Goal: Task Accomplishment & Management: Manage account settings

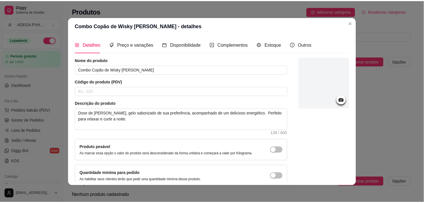
scroll to position [29, 0]
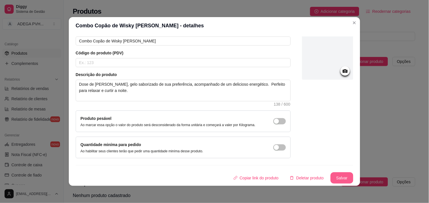
click at [330, 178] on button "Salvar" at bounding box center [341, 177] width 23 height 11
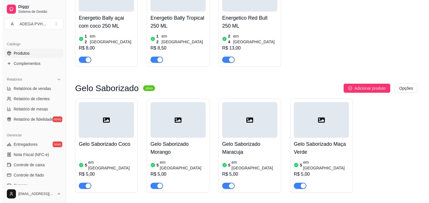
scroll to position [294, 0]
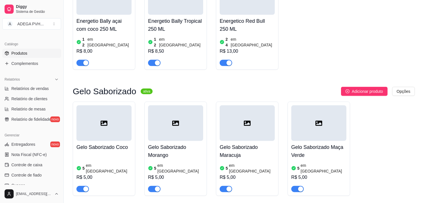
click at [120, 34] on div "Energetio Bally açai com coco 250 ML 12 em estoque R$ 8,00" at bounding box center [103, 40] width 55 height 51
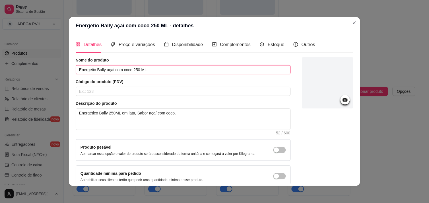
click at [85, 69] on input "Energetio Bally açai com coco 250 ML" at bounding box center [183, 69] width 215 height 9
click at [107, 69] on input "Energético Bally açai com coco 250 ML" at bounding box center [183, 69] width 215 height 9
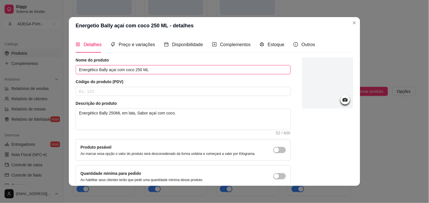
click at [107, 69] on input "Energético Bally açai com coco 250 ML" at bounding box center [183, 69] width 215 height 9
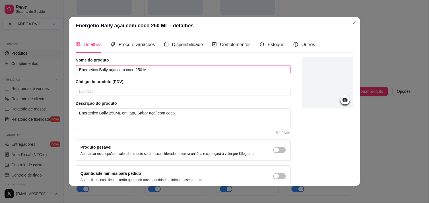
click at [107, 69] on input "Energético Bally açai com coco 250 ML" at bounding box center [183, 69] width 215 height 9
drag, startPoint x: 107, startPoint y: 69, endPoint x: 103, endPoint y: 69, distance: 4.5
click at [103, 69] on input "Energético Bally açai com coco 250 ML" at bounding box center [183, 69] width 215 height 9
click at [110, 70] on input "Energético Bally açai com coco 250 ML" at bounding box center [183, 69] width 215 height 9
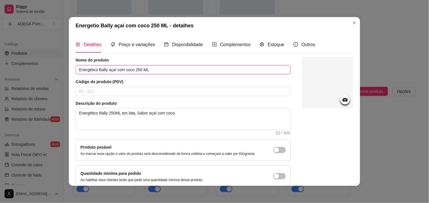
type input "Energético Bally açaí com coco 250 ML"
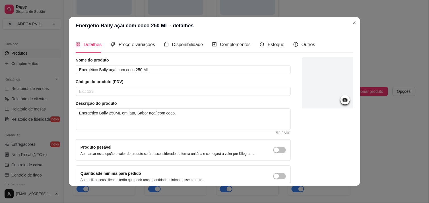
scroll to position [29, 0]
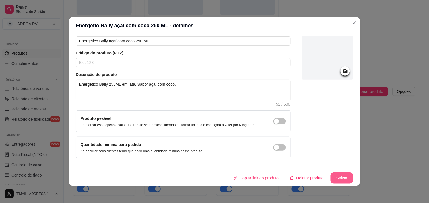
click at [342, 179] on button "Salvar" at bounding box center [341, 177] width 23 height 11
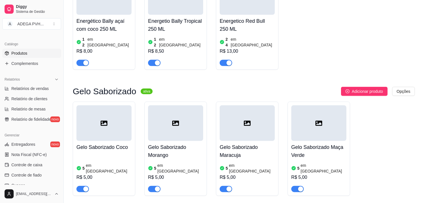
click at [172, 29] on h4 "Energetio Bally Tropical 250 ML" at bounding box center [175, 25] width 55 height 16
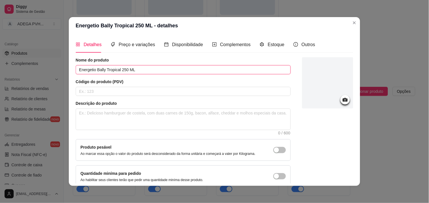
click at [86, 69] on input "Energetio Bally Tropical 250 ML" at bounding box center [183, 69] width 215 height 9
type input "Energético Bally Tropical 250 ML"
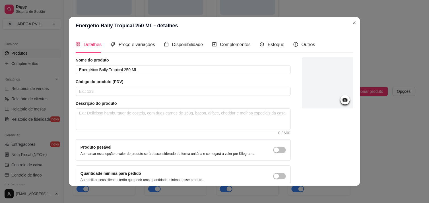
click at [351, 165] on div "Detalhes Preço e variações Disponibilidade Complementos Estoque Outros Nome do …" at bounding box center [214, 110] width 291 height 152
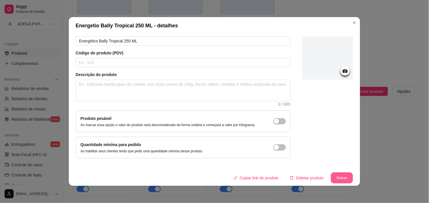
click at [340, 175] on button "Salvar" at bounding box center [342, 177] width 22 height 11
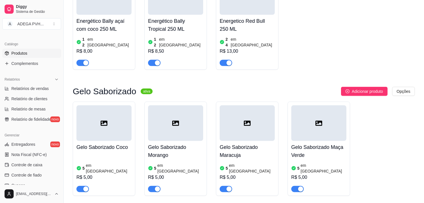
click at [227, 28] on h4 "Energetico Red Bull 250 ML" at bounding box center [247, 25] width 55 height 16
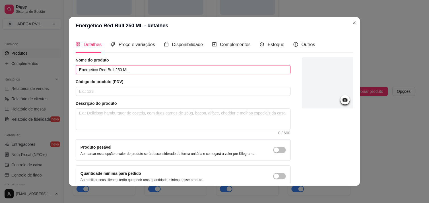
click at [84, 70] on input "Energetico Red Bull 250 ML" at bounding box center [183, 69] width 215 height 9
type input "Energético Red Bull 250 ML"
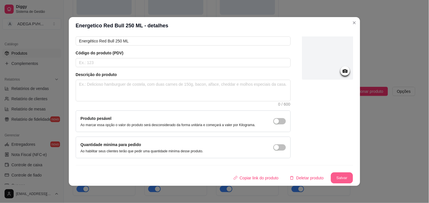
click at [336, 174] on button "Salvar" at bounding box center [342, 177] width 22 height 11
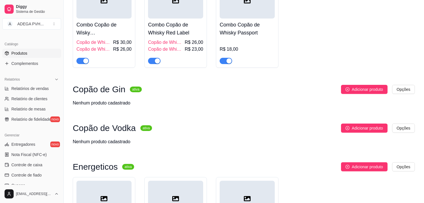
scroll to position [74, 0]
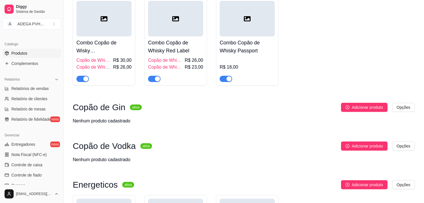
click at [233, 56] on div "Combo Copão de Whisky Passport R$ 18,00" at bounding box center [247, 58] width 55 height 45
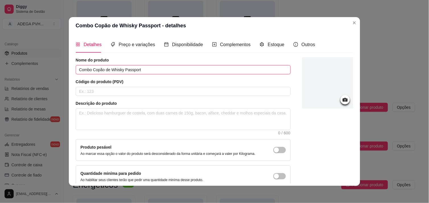
drag, startPoint x: 144, startPoint y: 69, endPoint x: 68, endPoint y: 69, distance: 75.6
click at [69, 69] on div "Detalhes Preço e variações Disponibilidade Complementos Estoque Outros Nome do …" at bounding box center [214, 110] width 291 height 152
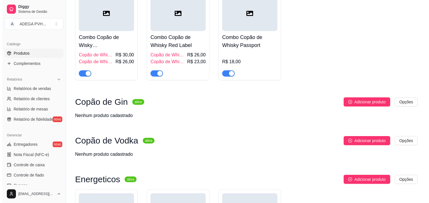
scroll to position [84, 0]
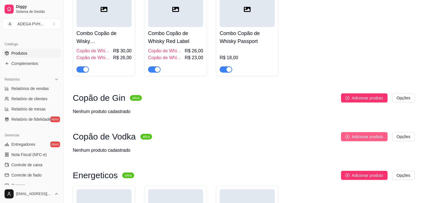
click at [374, 135] on span "Adicionar produto" at bounding box center [367, 136] width 31 height 6
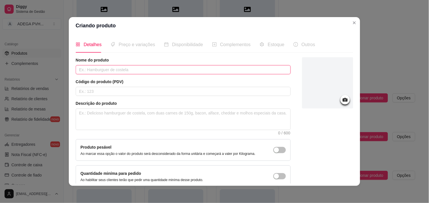
click at [207, 68] on input "text" at bounding box center [183, 69] width 215 height 9
paste input "Combo Copão de Whisky Passport"
type input "Combo Copão de Vodka Smirnoff"
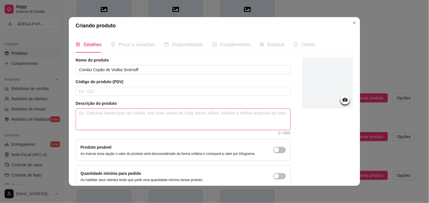
click at [235, 109] on textarea at bounding box center [183, 119] width 214 height 21
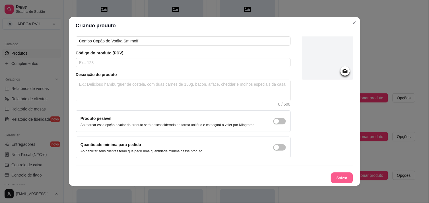
click at [335, 176] on button "Salvar" at bounding box center [342, 177] width 22 height 11
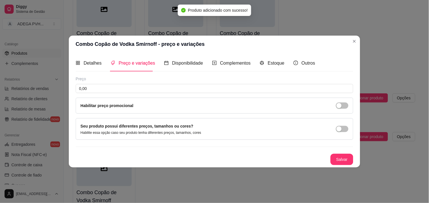
scroll to position [0, 0]
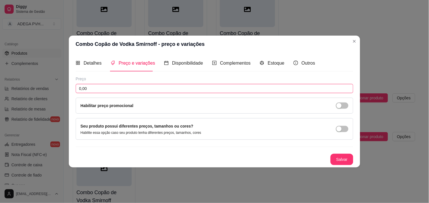
click at [255, 90] on input "0,00" at bounding box center [214, 88] width 277 height 9
type input "18,00"
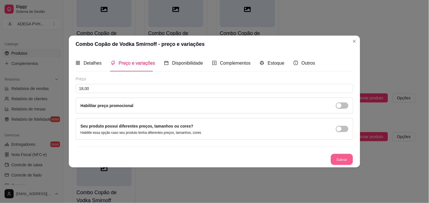
click at [345, 159] on button "Salvar" at bounding box center [342, 159] width 22 height 11
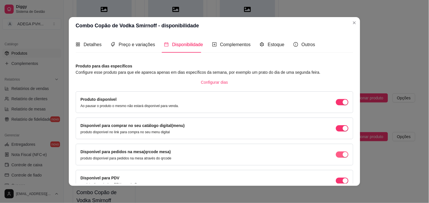
click at [336, 105] on span "button" at bounding box center [342, 102] width 13 height 6
click at [343, 105] on div "button" at bounding box center [345, 101] width 5 height 5
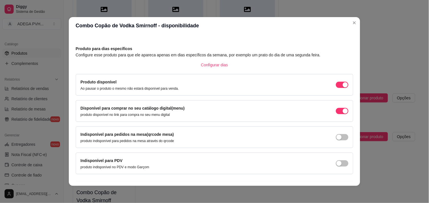
scroll to position [31, 0]
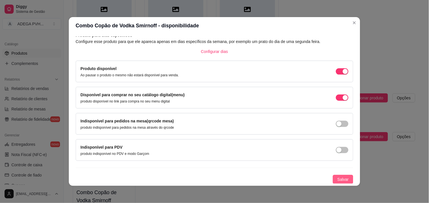
click at [340, 177] on span "Salvar" at bounding box center [342, 179] width 11 height 6
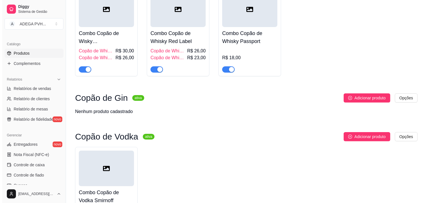
scroll to position [71, 0]
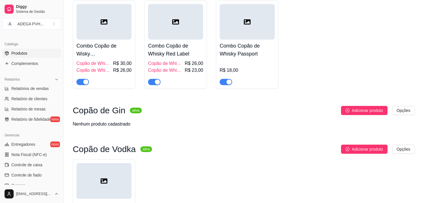
click at [102, 50] on h4 "Combo Copão de Wisky [PERSON_NAME]" at bounding box center [103, 50] width 55 height 16
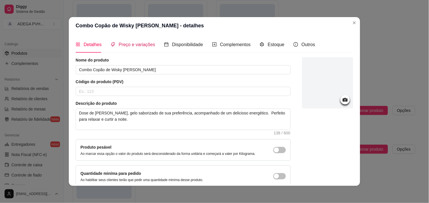
click at [119, 43] on span "Preço e variações" at bounding box center [137, 44] width 36 height 5
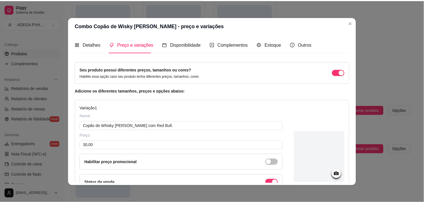
scroll to position [129, 0]
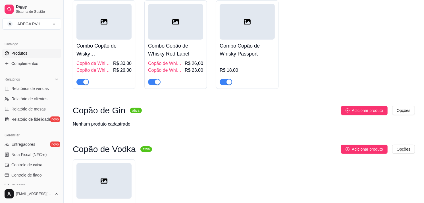
click at [180, 49] on h4 "Combo Copão de Whisky Red Label" at bounding box center [175, 50] width 55 height 16
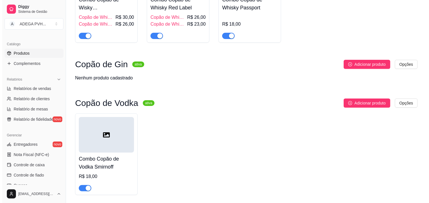
scroll to position [121, 0]
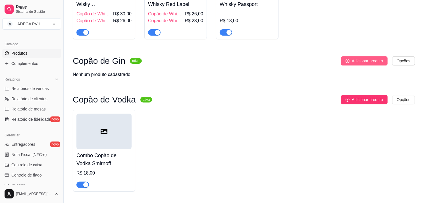
click at [372, 61] on span "Adicionar produto" at bounding box center [367, 61] width 31 height 6
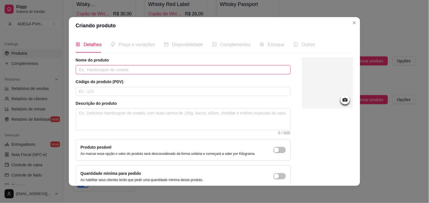
click at [240, 68] on input "text" at bounding box center [183, 69] width 215 height 9
paste input "Combo Copão de Whisky Passport"
type input "Combo Copão de [PERSON_NAME]"
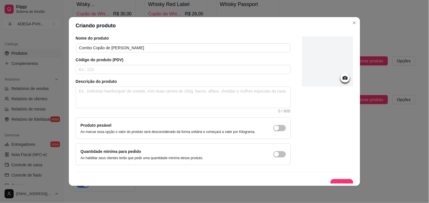
scroll to position [29, 0]
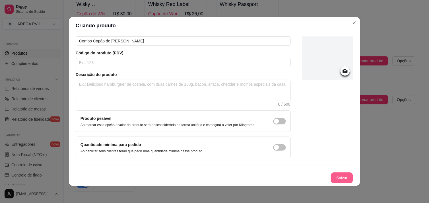
click at [336, 178] on button "Salvar" at bounding box center [342, 177] width 22 height 11
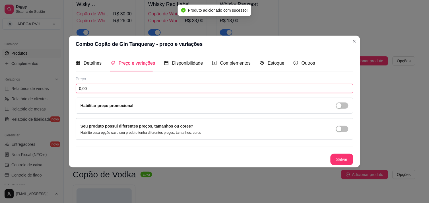
click at [225, 86] on input "0,00" at bounding box center [214, 88] width 277 height 9
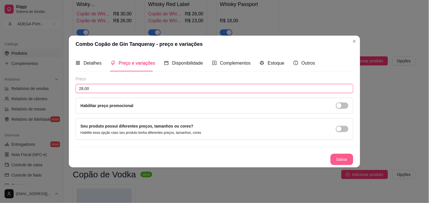
type input "28,00"
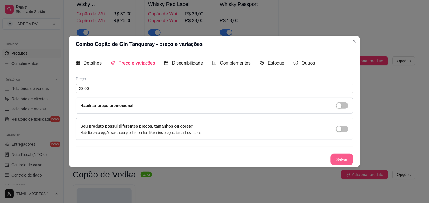
click at [338, 155] on button "Salvar" at bounding box center [341, 159] width 23 height 11
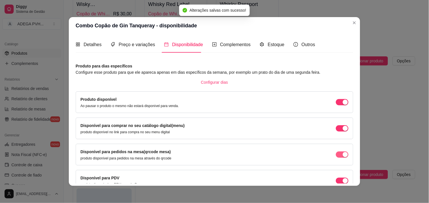
click at [336, 105] on span "button" at bounding box center [342, 102] width 13 height 6
click at [343, 105] on div "button" at bounding box center [345, 101] width 5 height 5
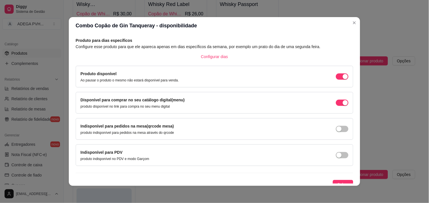
scroll to position [31, 0]
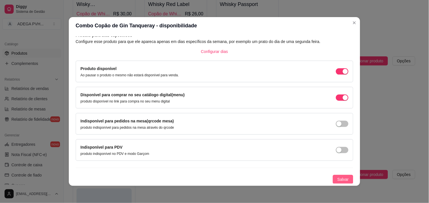
click at [342, 178] on button "Salvar" at bounding box center [343, 179] width 20 height 9
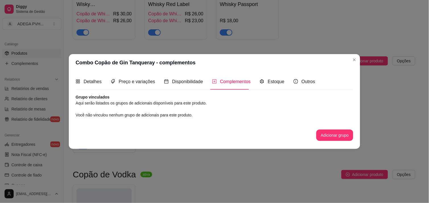
scroll to position [0, 0]
click at [327, 134] on button "Adicionar grupo" at bounding box center [335, 135] width 36 height 11
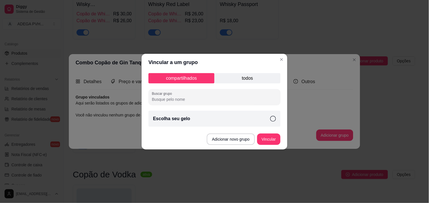
click at [233, 119] on div "Escolha seu gelo" at bounding box center [214, 119] width 132 height 16
click at [275, 138] on button "Vincular" at bounding box center [268, 138] width 23 height 11
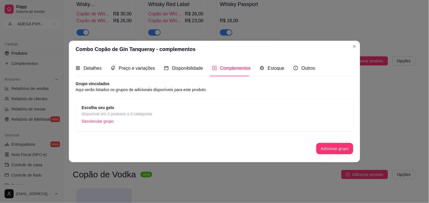
click at [280, 58] on div "Detalhes Preço e variações Disponibilidade Complementos Estoque Outros Nome do …" at bounding box center [214, 110] width 291 height 104
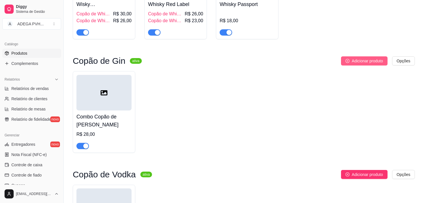
click at [368, 63] on span "Adicionar produto" at bounding box center [367, 61] width 31 height 6
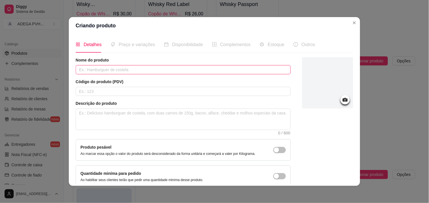
click at [226, 74] on input "text" at bounding box center [183, 69] width 215 height 9
paste input "Combo Copão de Whisky Passport"
type input "Combo Copão de Gin Eternity Maça Verde"
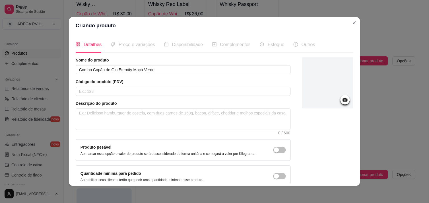
scroll to position [29, 0]
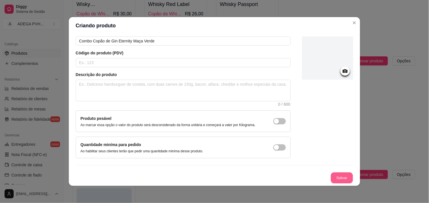
click at [334, 174] on button "Salvar" at bounding box center [342, 177] width 22 height 11
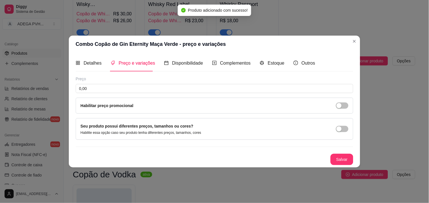
click at [334, 174] on div "Combo Copão de Gin Eternity Maça Verde - preço e variações Detalhes Preço e var…" at bounding box center [214, 101] width 429 height 203
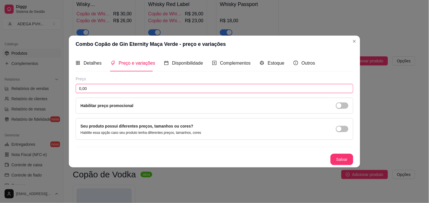
click at [207, 87] on input "0,00" at bounding box center [214, 88] width 277 height 9
type input "17,00"
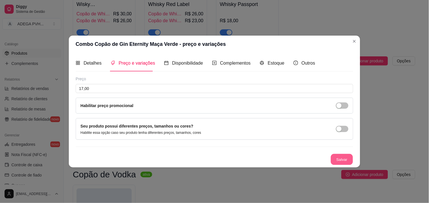
click at [340, 161] on button "Salvar" at bounding box center [342, 159] width 22 height 11
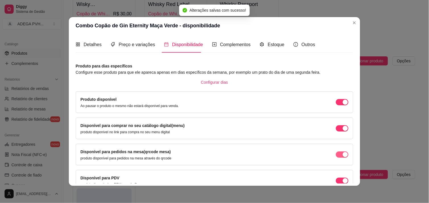
click at [336, 105] on span "button" at bounding box center [342, 102] width 13 height 6
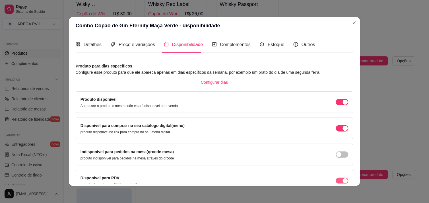
drag, startPoint x: 335, startPoint y: 177, endPoint x: 335, endPoint y: 183, distance: 6.0
click at [335, 183] on div "Disponível para PDV produto disponível no PDV e modo Garçom" at bounding box center [214, 181] width 268 height 12
click at [336, 105] on button "button" at bounding box center [342, 102] width 13 height 6
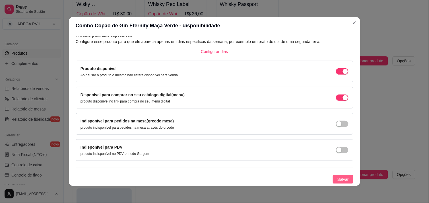
click at [339, 177] on span "Salvar" at bounding box center [342, 179] width 11 height 6
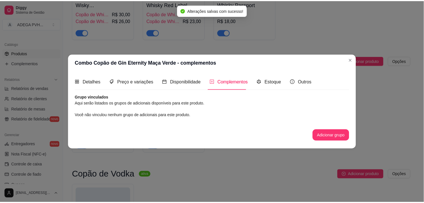
scroll to position [0, 0]
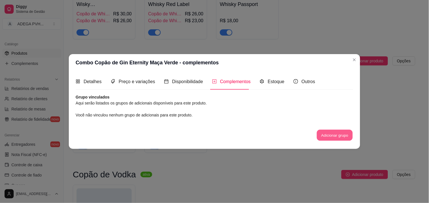
click at [320, 136] on button "Adicionar grupo" at bounding box center [335, 135] width 36 height 11
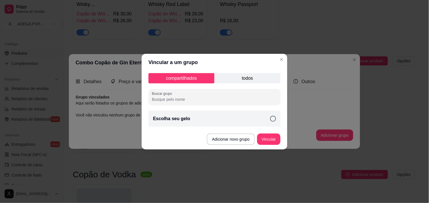
click at [220, 125] on div "Escolha seu gelo" at bounding box center [214, 119] width 132 height 16
click at [274, 139] on button "Vincular" at bounding box center [268, 138] width 23 height 11
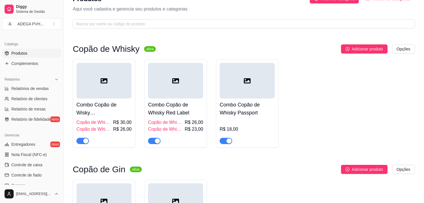
scroll to position [16, 0]
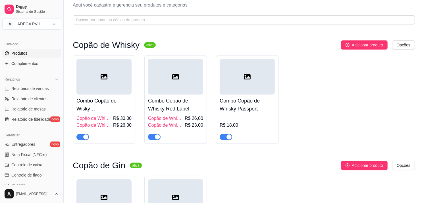
click at [122, 101] on h4 "Combo Copão de Wisky [PERSON_NAME]" at bounding box center [103, 105] width 55 height 16
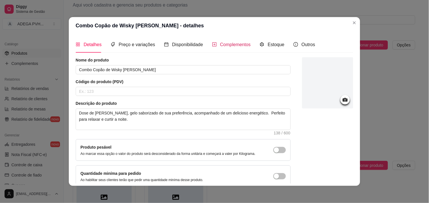
click at [227, 45] on span "Complementos" at bounding box center [235, 44] width 31 height 5
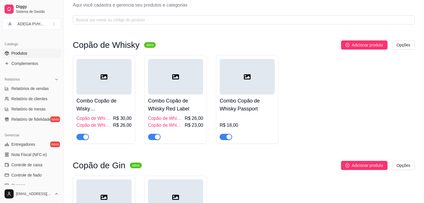
click at [161, 94] on div at bounding box center [175, 77] width 55 height 36
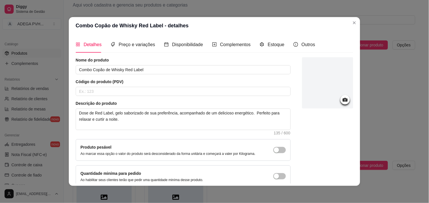
click at [204, 40] on div "Detalhes Preço e variações Disponibilidade Complementos Estoque Outros" at bounding box center [195, 44] width 239 height 16
click at [220, 45] on span "Complementos" at bounding box center [235, 44] width 31 height 5
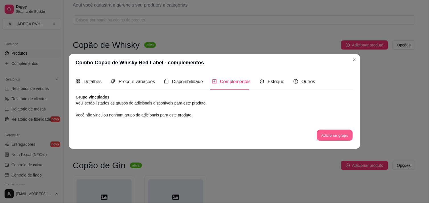
click at [329, 134] on button "Adicionar grupo" at bounding box center [335, 135] width 36 height 11
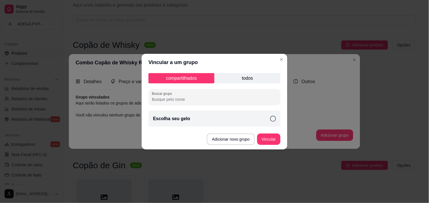
click at [252, 115] on div "Escolha seu gelo" at bounding box center [214, 119] width 132 height 16
click at [276, 139] on button "Vincular" at bounding box center [268, 138] width 23 height 11
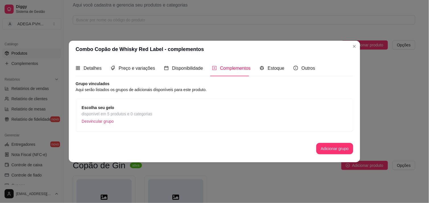
click at [185, 59] on div "Detalhes Preço e variações Disponibilidade Complementos Estoque Outros Nome do …" at bounding box center [214, 110] width 291 height 104
drag, startPoint x: 185, startPoint y: 59, endPoint x: 180, endPoint y: 72, distance: 14.1
click at [180, 72] on div "Disponibilidade" at bounding box center [183, 68] width 39 height 16
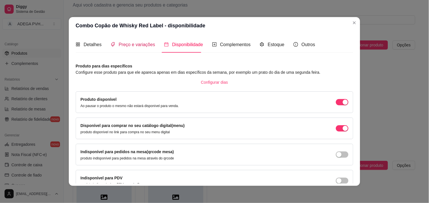
click at [126, 43] on span "Preço e variações" at bounding box center [137, 44] width 36 height 5
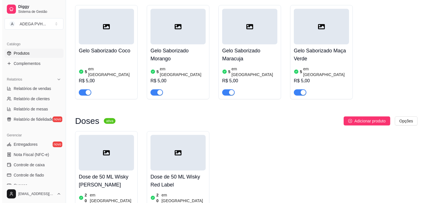
scroll to position [544, 0]
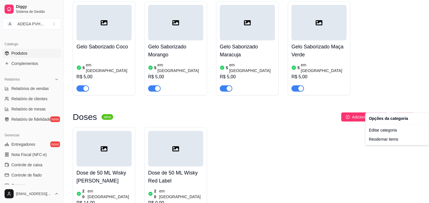
click at [390, 132] on div "Editar categoria" at bounding box center [396, 130] width 61 height 9
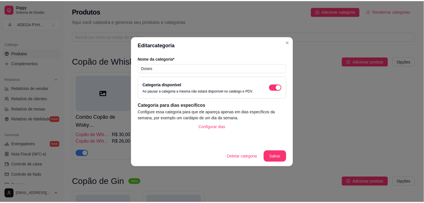
scroll to position [549, 0]
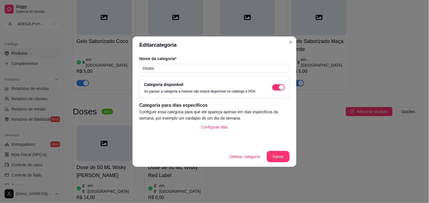
click at [279, 93] on div "Categoria disponível Ao pausar a categoria a mesma não estará disponível no cat…" at bounding box center [214, 87] width 140 height 13
click at [279, 89] on div "button" at bounding box center [281, 87] width 5 height 5
click at [278, 153] on button "Salvar" at bounding box center [278, 156] width 22 height 11
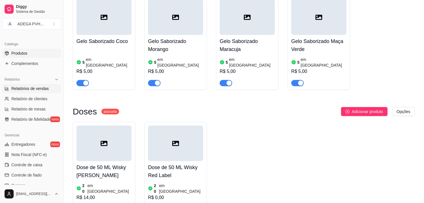
click at [38, 90] on span "Relatórios de vendas" at bounding box center [30, 89] width 38 height 6
select select "ALL"
select select "0"
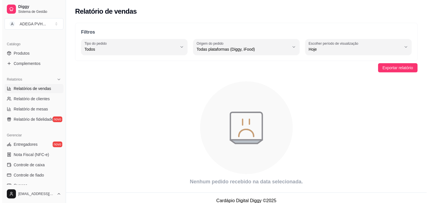
scroll to position [135, 0]
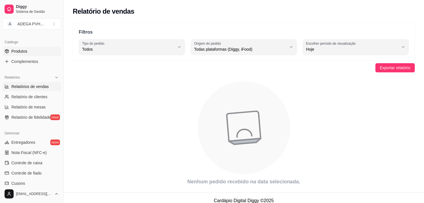
click at [26, 55] on link "Produtos" at bounding box center [31, 51] width 59 height 9
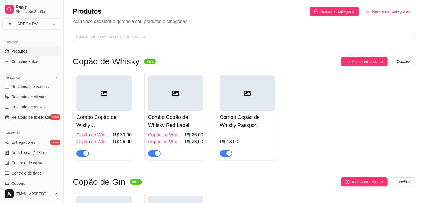
click at [112, 101] on div at bounding box center [103, 93] width 55 height 36
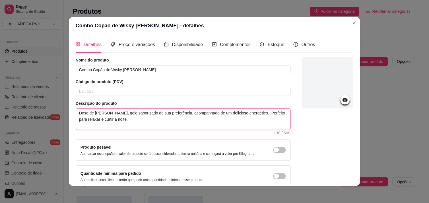
drag, startPoint x: 117, startPoint y: 117, endPoint x: 74, endPoint y: 110, distance: 43.2
click at [76, 110] on textarea "Dose de Jack Daniels, gelo saborizado de sua preferência, acompanhado de um del…" at bounding box center [183, 119] width 214 height 21
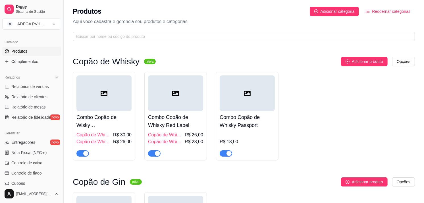
click at [183, 125] on h4 "Combo Copão de Whisky Red Label" at bounding box center [175, 121] width 55 height 16
click at [245, 112] on div "Combo Copão de Whisky Passport R$ 18,00" at bounding box center [247, 133] width 55 height 45
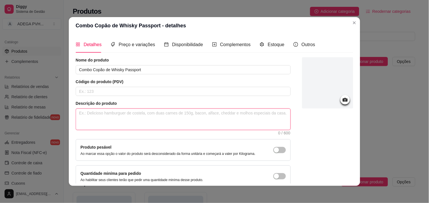
click at [222, 119] on textarea at bounding box center [183, 119] width 214 height 21
paste textarea "Dose de Jack Daniels, gelo saborizado de sua preferência, acompanhado de um del…"
type textarea "Dose de Jack Daniels, gelo saborizado de sua preferência, acompanhado de um del…"
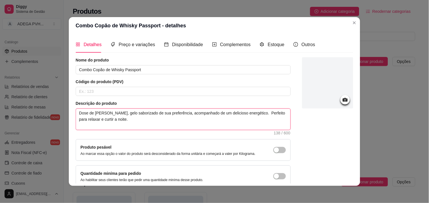
click at [113, 112] on textarea "Dose de Jack Daniels, gelo saborizado de sua preferência, acompanhado de um del…" at bounding box center [183, 119] width 214 height 21
type textarea "Dose de Jack Daniel, gelo saborizado de sua preferência, acompanhado de um deli…"
type textarea "Dose de Jack Danie, gelo saborizado de sua preferência, acompanhado de um delic…"
type textarea "Dose de Jack Dani, gelo saborizado de sua preferência, acompanhado de um delici…"
type textarea "Dose de Jack Dan, gelo saborizado de sua preferência, acompanhado de um delicio…"
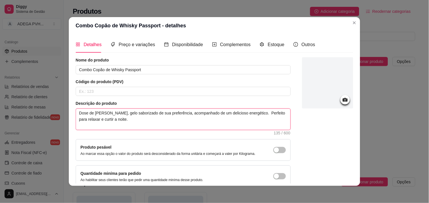
type textarea "Dose de Jack Da, gelo saborizado de sua preferência, acompanhado de um delicios…"
type textarea "Dose de Jack D, gelo saborizado de sua preferência, acompanhado de um delicioso…"
type textarea "Dose de Jack , gelo saborizado de sua preferência, acompanhado de um delicioso …"
type textarea "Dose de Jack, gelo saborizado de sua preferência, acompanhado de um delicioso e…"
type textarea "Dose de Jac, gelo saborizado de sua preferência, acompanhado de um delicioso en…"
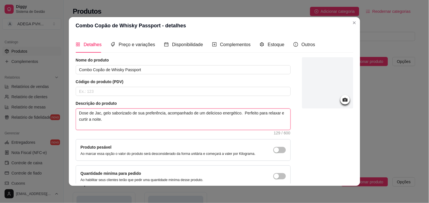
type textarea "Dose de Ja, gelo saborizado de sua preferência, acompanhado de um delicioso ene…"
type textarea "Dose de J, gelo saborizado de sua preferência, acompanhado de um delicioso ener…"
type textarea "Dose de , gelo saborizado de sua preferência, acompanhado de um delicioso energ…"
type textarea "Dose de P, gelo saborizado de sua preferência, acompanhado de um delicioso ener…"
type textarea "Dose de Pa, gelo saborizado de sua preferência, acompanhado de um delicioso ene…"
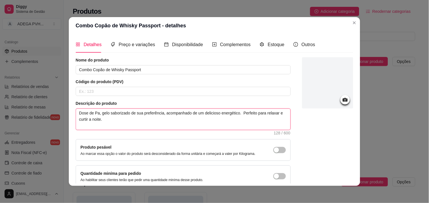
type textarea "Dose de Pas, gelo saborizado de sua preferência, acompanhado de um delicioso en…"
type textarea "Dose de Pass, gelo saborizado de sua preferência, acompanhado de um delicioso e…"
type textarea "Dose de Passp, gelo saborizado de sua preferência, acompanhado de um delicioso …"
type textarea "Dose de Passpo, gelo saborizado de sua preferência, acompanhado de um delicioso…"
type textarea "Dose de Passpor, gelo saborizado de sua preferência, acompanhado de um delicios…"
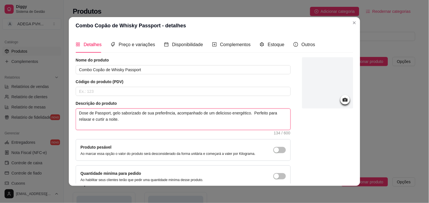
type textarea "Dose de Passport, gelo saborizado de sua preferência, acompanhado de um delicio…"
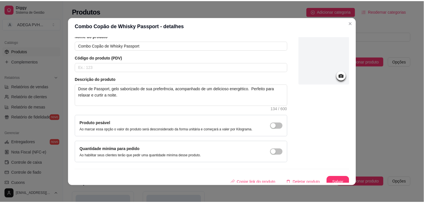
scroll to position [29, 0]
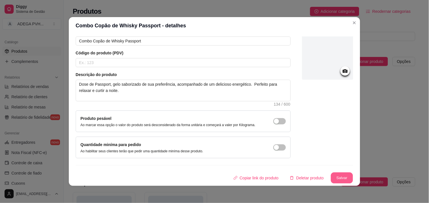
click at [337, 177] on button "Salvar" at bounding box center [342, 177] width 22 height 11
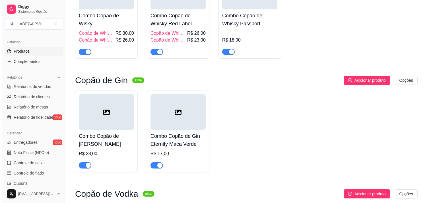
scroll to position [103, 0]
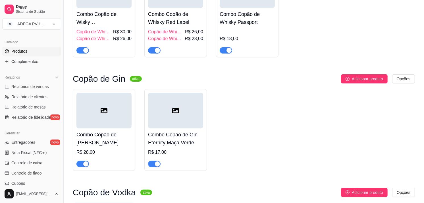
click at [87, 133] on h4 "Combo Copão de [PERSON_NAME]" at bounding box center [103, 138] width 55 height 16
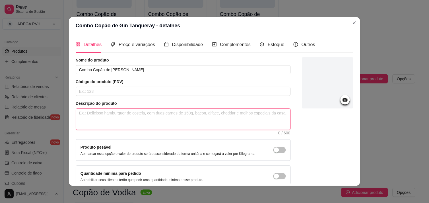
click at [98, 115] on textarea at bounding box center [183, 119] width 214 height 21
paste textarea "Dose de Jack Daniels, gelo saborizado de sua preferência, acompanhado de um del…"
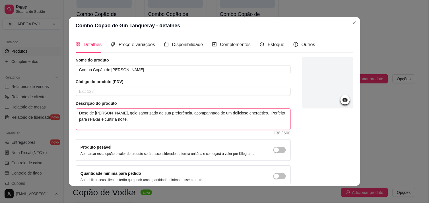
type textarea "Dose de Jack Daniels, gelo saborizado de sua preferência, acompanhado de um del…"
drag, startPoint x: 113, startPoint y: 114, endPoint x: 93, endPoint y: 115, distance: 20.2
click at [93, 115] on textarea "Dose de Jack Daniels, gelo saborizado de sua preferência, acompanhado de um del…" at bounding box center [183, 119] width 214 height 21
type textarea "Dose de , gelo saborizado de sua preferência, acompanhado de um delicioso energ…"
type textarea "Dose de T, gelo saborizado de sua preferência, acompanhado de um delicioso ener…"
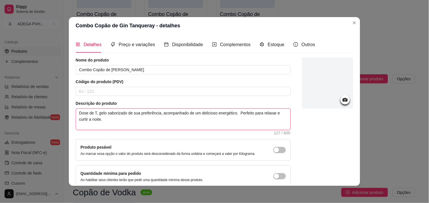
type textarea "Dose de Ta, gelo saborizado de sua preferência, acompanhado de um delicioso ene…"
type textarea "Dose de Tan, gelo saborizado de sua preferência, acompanhado de um delicioso en…"
type textarea "Dose de Tanq, gelo saborizado de sua preferência, acompanhado de um delicioso e…"
type textarea "Dose de Tanque, gelo saborizado de sua preferência, acompanhado de um delicioso…"
type textarea "Dose de Tanquer, gelo saborizado de sua preferência, acompanhado de um delicios…"
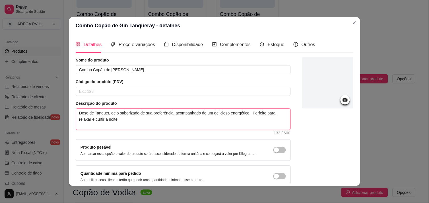
type textarea "Dose de Tanquera, gelo saborizado de sua preferência, acompanhado de um delicio…"
click at [172, 114] on textarea "Dose de Tanqueray, gelo saborizado de sua preferência, acompanhado de um delici…" at bounding box center [183, 119] width 214 height 21
click at [173, 114] on textarea "Dose de Tanqueray, gelo saborizado de sua preferência, acompanhado de um delici…" at bounding box center [183, 119] width 214 height 21
type textarea "Dose de Tanqueray, gelo saborizado de sua preferência, acompanhado de um delici…"
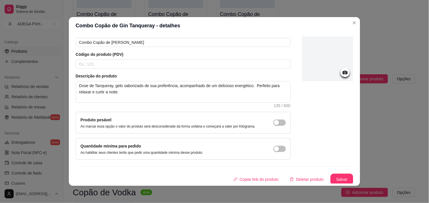
scroll to position [29, 0]
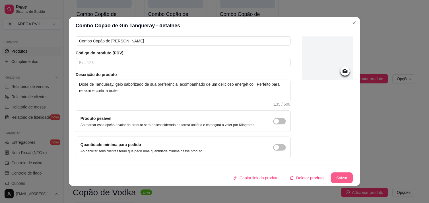
click at [340, 173] on button "Salvar" at bounding box center [342, 177] width 22 height 11
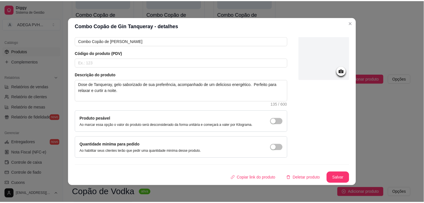
scroll to position [0, 0]
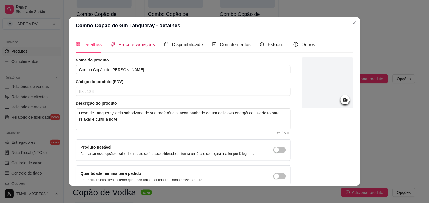
click at [146, 46] on span "Preço e variações" at bounding box center [137, 44] width 36 height 5
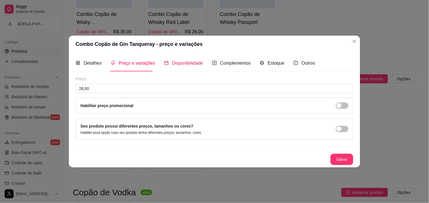
click at [187, 64] on span "Disponibilidade" at bounding box center [187, 63] width 31 height 5
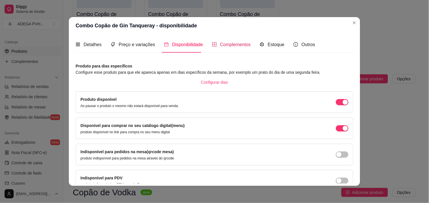
click at [220, 46] on span "Complementos" at bounding box center [235, 44] width 31 height 5
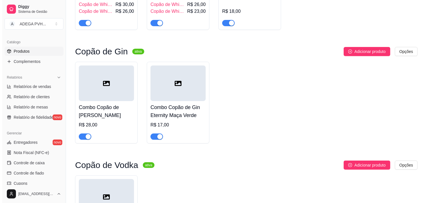
scroll to position [133, 0]
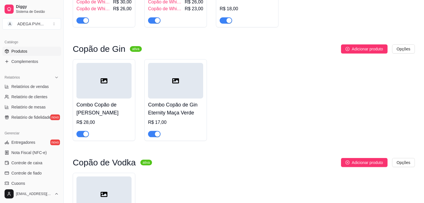
click at [175, 101] on h4 "Combo Copão de Gin Eternity Maça Verde" at bounding box center [175, 109] width 55 height 16
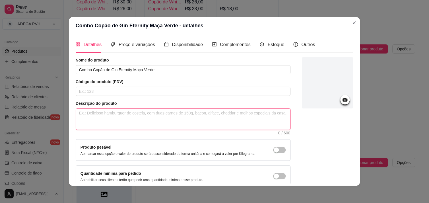
click at [141, 117] on textarea at bounding box center [183, 119] width 214 height 21
paste textarea "Dose de Jack Daniels, gelo saborizado de sua preferência, acompanhado de um del…"
type textarea "Dose de Jack Daniels, gelo saborizado de sua preferência, acompanhado de um del…"
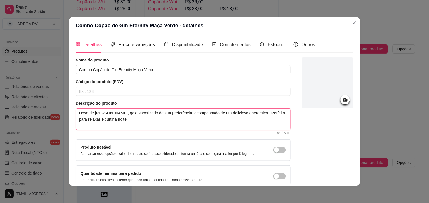
click at [113, 112] on textarea "Dose de Jack Daniels, gelo saborizado de sua preferência, acompanhado de um del…" at bounding box center [183, 119] width 214 height 21
type textarea "Dose de Jack Daniel, gelo saborizado de sua preferência, acompanhado de um deli…"
type textarea "Dose de Jack Danie, gelo saborizado de sua preferência, acompanhado de um delic…"
type textarea "Dose de Jack Dani, gelo saborizado de sua preferência, acompanhado de um delici…"
type textarea "Dose de Jack Dan, gelo saborizado de sua preferência, acompanhado de um delicio…"
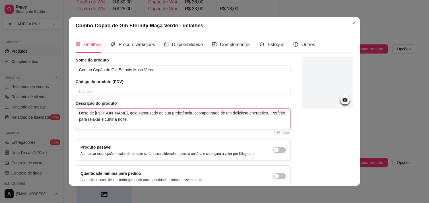
type textarea "Dose de Jack Da, gelo saborizado de sua preferência, acompanhado de um delicios…"
type textarea "Dose de Jack D, gelo saborizado de sua preferência, acompanhado de um delicioso…"
type textarea "Dose de Jack , gelo saborizado de sua preferência, acompanhado de um delicioso …"
type textarea "Dose de Jack, gelo saborizado de sua preferência, acompanhado de um delicioso e…"
type textarea "Dose de Jac, gelo saborizado de sua preferência, acompanhado de um delicioso en…"
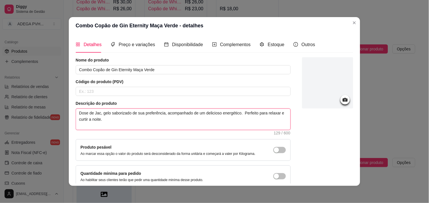
type textarea "Dose de Ja, gelo saborizado de sua preferência, acompanhado de um delicioso ene…"
type textarea "Dose de J, gelo saborizado de sua preferência, acompanhado de um delicioso ener…"
type textarea "Dose de , gelo saborizado de sua preferência, acompanhado de um delicioso energ…"
type textarea "Dose de G, gelo saborizado de sua preferência, acompanhado de um delicioso ener…"
type textarea "Dose de GI, gelo saborizado de sua preferência, acompanhado de um delicioso ene…"
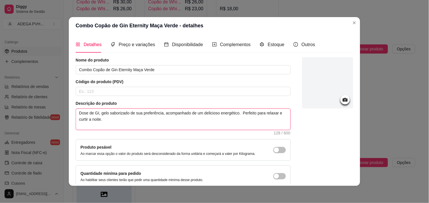
type textarea "Dose de GIN, gelo saborizado de sua preferência, acompanhado de um delicioso en…"
type textarea "Dose de GI, gelo saborizado de sua preferência, acompanhado de um delicioso ene…"
type textarea "Dose de G, gelo saborizado de sua preferência, acompanhado de um delicioso ener…"
type textarea "Dose de Gi, gelo saborizado de sua preferência, acompanhado de um delicioso ene…"
type textarea "Dose de Gin, gelo saborizado de sua preferência, acompanhado de um delicioso en…"
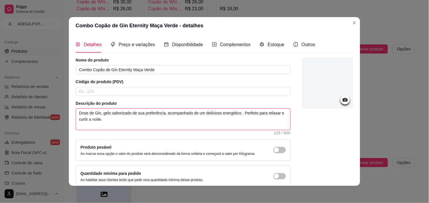
type textarea "Dose de Gin , gelo saborizado de sua preferência, acompanhado de um delicioso e…"
type textarea "Dose de Gin d, gelo saborizado de sua preferência, acompanhado de um delicioso …"
type textarea "Dose de Gin de, gelo saborizado de sua preferência, acompanhado de um delicioso…"
type textarea "Dose de Gin de , gelo saborizado de sua preferência, acompanhado de um delicios…"
type textarea "Dose de Gin de m, gelo saborizado de sua preferência, acompanhado de um delicio…"
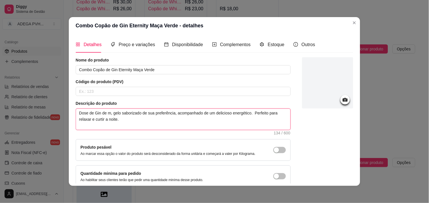
type textarea "Dose de Gin de ma, gelo saborizado de sua preferência, acompanhado de um delici…"
type textarea "Dose de Gin de maça, gelo saborizado de sua preferência, acompanhado de um deli…"
type textarea "Dose de Gin de maça , gelo saborizado de sua preferência, acompanhado de um del…"
type textarea "Dose de Gin de maça ve, gelo saborizado de sua preferência, acompanhado de um d…"
type textarea "Dose de Gin de maça ver, gelo saborizado de sua preferência, acompanhado de um …"
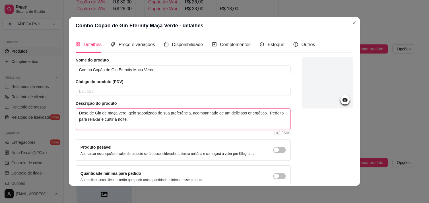
type textarea "Dose de Gin de maça verde, gelo saborizado de sua preferência, acompanhado de u…"
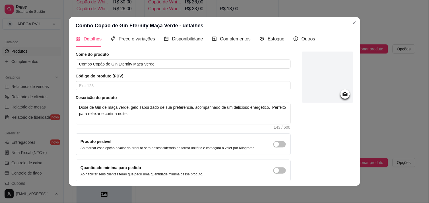
scroll to position [0, 0]
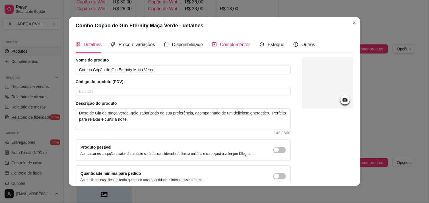
click at [237, 43] on span "Complementos" at bounding box center [235, 44] width 31 height 5
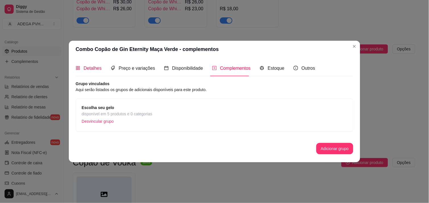
click at [98, 67] on span "Detalhes" at bounding box center [93, 68] width 18 height 5
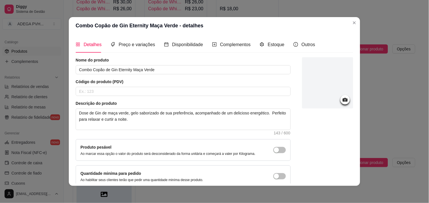
click at [351, 123] on div "Detalhes Preço e variações Disponibilidade Complementos Estoque Outros Nome do …" at bounding box center [214, 110] width 291 height 152
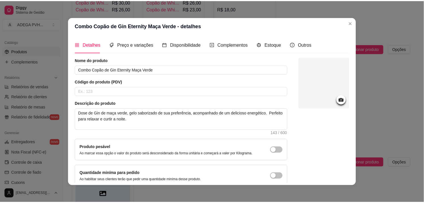
scroll to position [29, 0]
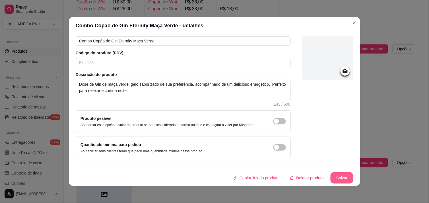
click at [330, 178] on button "Salvar" at bounding box center [341, 177] width 23 height 11
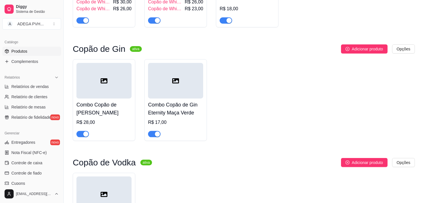
click at [110, 97] on div at bounding box center [103, 81] width 55 height 36
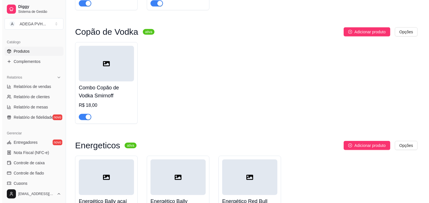
scroll to position [285, 0]
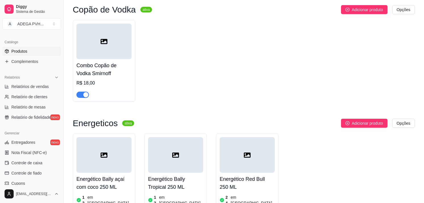
click at [108, 89] on div at bounding box center [103, 91] width 55 height 11
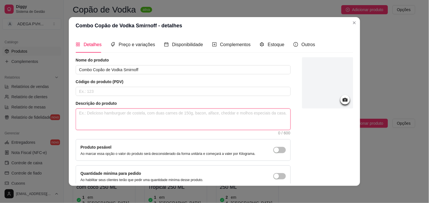
click at [141, 126] on textarea at bounding box center [183, 119] width 214 height 21
paste textarea "Dose de Jack Daniels, gelo saborizado de sua preferência, acompanhado de um del…"
type textarea "Dose de Jack Daniels, gelo saborizado de sua preferência, acompanhado de um del…"
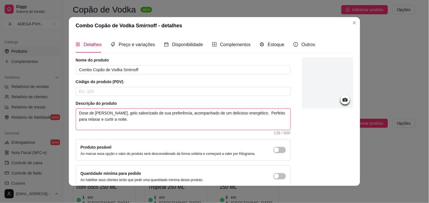
click at [113, 114] on textarea "Dose de Jack Daniels, gelo saborizado de sua preferência, acompanhado de um del…" at bounding box center [183, 119] width 214 height 21
type textarea "Dose de Jack Daniel, gelo saborizado de sua preferência, acompanhado de um deli…"
type textarea "Dose de Jack Danie, gelo saborizado de sua preferência, acompanhado de um delic…"
type textarea "Dose de Jack Dani, gelo saborizado de sua preferência, acompanhado de um delici…"
type textarea "Dose de Jack Dan, gelo saborizado de sua preferência, acompanhado de um delicio…"
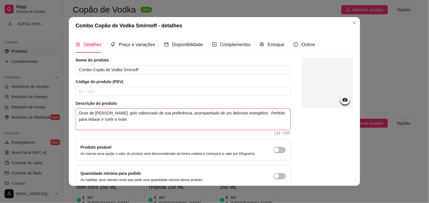
type textarea "Dose de Jack Da, gelo saborizado de sua preferência, acompanhado de um delicios…"
type textarea "Dose de Jack D, gelo saborizado de sua preferência, acompanhado de um delicioso…"
type textarea "Dose de Jack , gelo saborizado de sua preferência, acompanhado de um delicioso …"
type textarea "Dose de Jack, gelo saborizado de sua preferência, acompanhado de um delicioso e…"
type textarea "Dose de Jac, gelo saborizado de sua preferência, acompanhado de um delicioso en…"
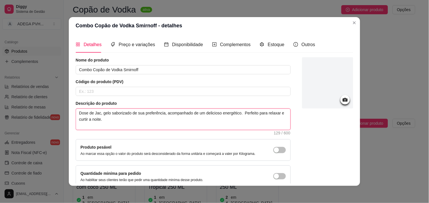
type textarea "Dose de Ja, gelo saborizado de sua preferência, acompanhado de um delicioso ene…"
type textarea "Dose de J, gelo saborizado de sua preferência, acompanhado de um delicioso ener…"
type textarea "Dose de , gelo saborizado de sua preferência, acompanhado de um delicioso energ…"
type textarea "Dose de S, gelo saborizado de sua preferência, acompanhado de um delicioso ener…"
type textarea "Dose de Sm, gelo saborizado de sua preferência, acompanhado de um delicioso ene…"
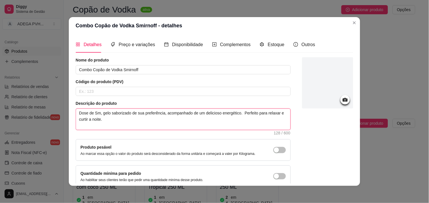
type textarea "Dose de Smi, gelo saborizado de sua preferência, acompanhado de um delicioso en…"
type textarea "Dose de Smir, gelo saborizado de sua preferência, acompanhado de um delicioso e…"
type textarea "Dose de Smirn, gelo saborizado de sua preferência, acompanhado de um delicioso …"
type textarea "Dose de Smirno, gelo saborizado de sua preferência, acompanhado de um delicioso…"
type textarea "Dose de Smirnof, gelo saborizado de sua preferência, acompanhado de um delicios…"
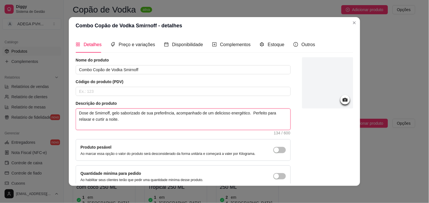
type textarea "Dose de Smirnoff, gelo saborizado de sua preferência, acompanhado de um delicio…"
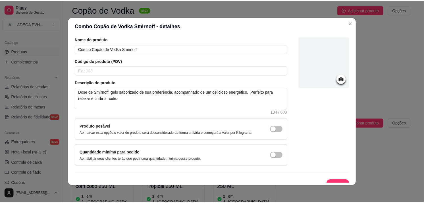
scroll to position [29, 0]
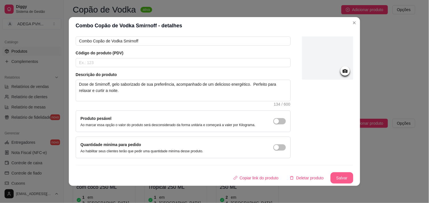
click at [337, 177] on button "Salvar" at bounding box center [341, 177] width 23 height 11
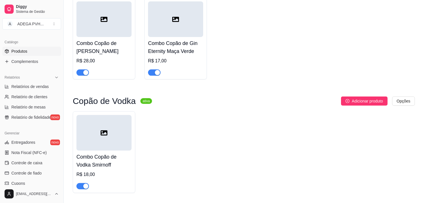
scroll to position [193, 0]
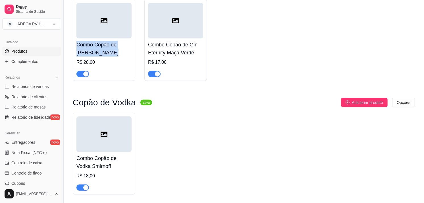
drag, startPoint x: 101, startPoint y: 53, endPoint x: 67, endPoint y: 44, distance: 34.9
copy h4 "Combo Copão de [PERSON_NAME]"
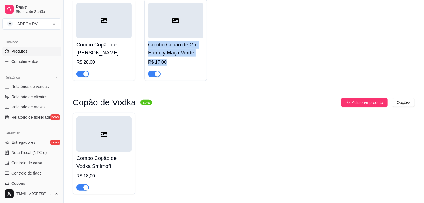
drag, startPoint x: 149, startPoint y: 45, endPoint x: 175, endPoint y: 58, distance: 28.6
click at [175, 58] on div "Combo Copão de Gin Eternity Maça Verde R$ 17,00" at bounding box center [175, 57] width 55 height 39
drag, startPoint x: 195, startPoint y: 53, endPoint x: 144, endPoint y: 45, distance: 51.2
click at [144, 45] on div "Combo Copão de Gin Eternity Maça Verde R$ 17,00" at bounding box center [175, 40] width 63 height 82
copy h4 "Combo Copão de Gin Eternity Maça Verde"
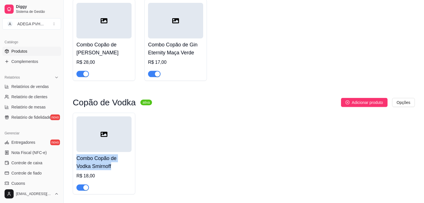
drag, startPoint x: 114, startPoint y: 166, endPoint x: 75, endPoint y: 159, distance: 39.8
click at [75, 159] on div "Combo Copão de Vodka Smirnoff R$ 18,00" at bounding box center [104, 154] width 63 height 82
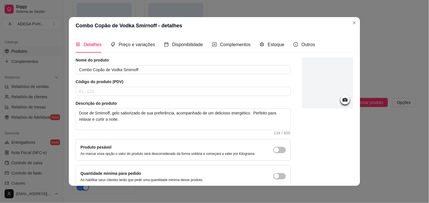
copy h4 "Combo Copão de Vodka Smirnoff"
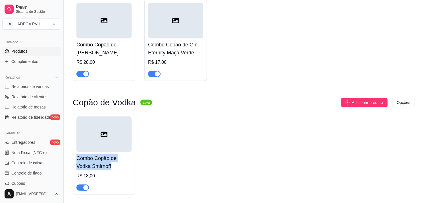
copy h4 "Combo Copão de Vodka Smirnoff"
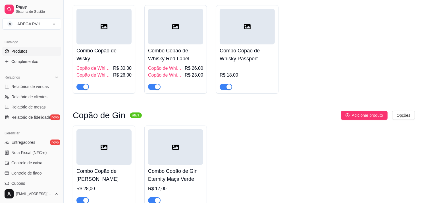
scroll to position [64, 0]
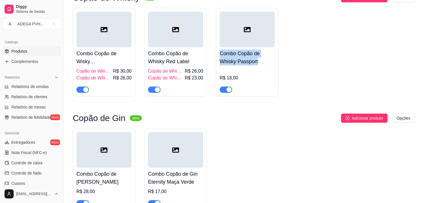
drag, startPoint x: 261, startPoint y: 65, endPoint x: 219, endPoint y: 51, distance: 43.8
click at [219, 51] on div "Combo Copão de Whisky Passport R$ 18,00" at bounding box center [247, 52] width 63 height 88
copy h4 "Combo Copão de Whisky Passport"
click at [185, 61] on h4 "Combo Copão de Whisky Red Label" at bounding box center [175, 57] width 55 height 16
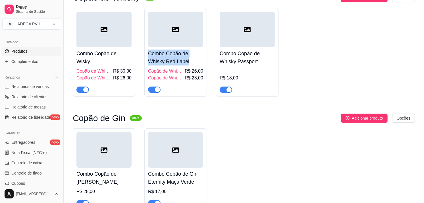
drag, startPoint x: 192, startPoint y: 63, endPoint x: 145, endPoint y: 53, distance: 47.2
click at [145, 53] on div "Combo Copão de Whisky Red Label Copão de Whisky Red Label com Red Bull. R$ 26,0…" at bounding box center [175, 52] width 63 height 88
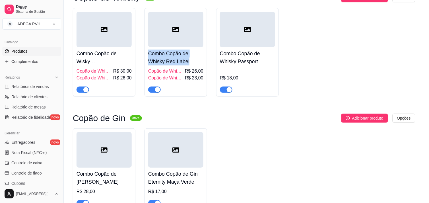
copy h4 "Combo Copão de Whisky Red Label"
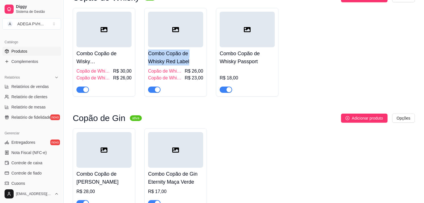
copy h4 "Combo Copão de Whisky Red Label"
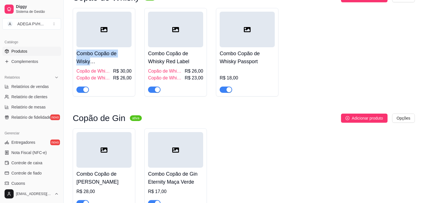
drag, startPoint x: 123, startPoint y: 61, endPoint x: 76, endPoint y: 56, distance: 47.2
click at [76, 56] on h4 "Combo Copão de Wisky [PERSON_NAME]" at bounding box center [103, 57] width 55 height 16
copy h4 "Combo Copão de Wisky [PERSON_NAME]"
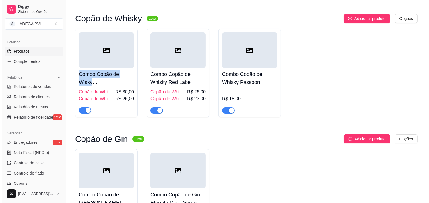
scroll to position [46, 0]
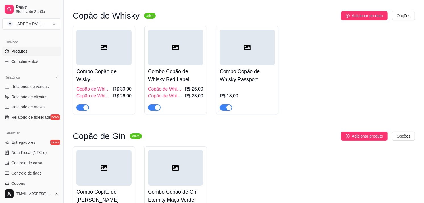
click at [390, 54] on div "Combo Copão de Wisky Jack Daniels Copão de Whisky Jack Daniels com Red Bull. R$…" at bounding box center [244, 70] width 342 height 88
click at [88, 36] on div at bounding box center [103, 48] width 55 height 36
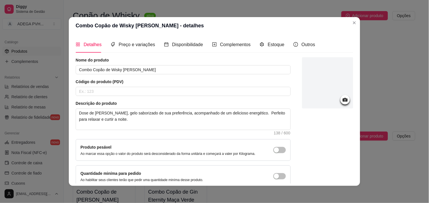
click at [342, 96] on icon at bounding box center [345, 99] width 7 height 7
click at [322, 87] on div at bounding box center [327, 82] width 51 height 51
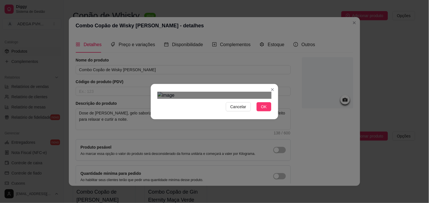
click at [146, 177] on div "Cancelar OK" at bounding box center [214, 101] width 429 height 203
click at [296, 177] on div "Cancelar OK" at bounding box center [214, 101] width 429 height 203
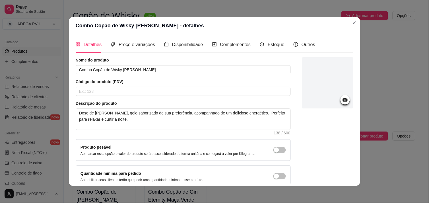
click at [322, 102] on div at bounding box center [327, 82] width 51 height 51
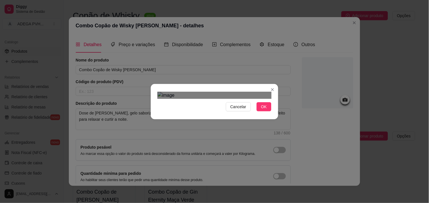
click at [101, 0] on html "Diggy Sistema de Gestão A ADEGA PVH ... Loja aberta Período gratuito até 14/09 …" at bounding box center [214, 55] width 429 height 203
click at [151, 113] on div "Cancelar OK" at bounding box center [214, 102] width 127 height 24
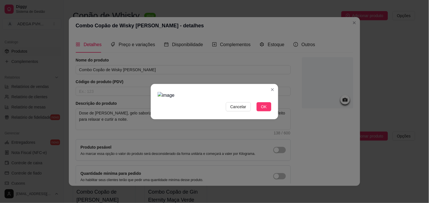
click at [263, 99] on img at bounding box center [214, 95] width 114 height 7
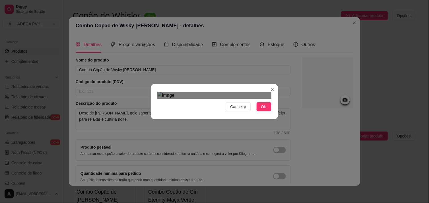
click at [356, 185] on div "Cancelar OK" at bounding box center [214, 101] width 429 height 203
click at [138, 0] on html "Diggy Sistema de Gestão A ADEGA PVH ... Loja aberta Período gratuito até 14/09 …" at bounding box center [214, 55] width 429 height 203
click at [265, 111] on button "OK" at bounding box center [263, 106] width 15 height 9
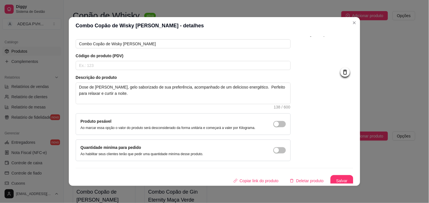
scroll to position [29, 0]
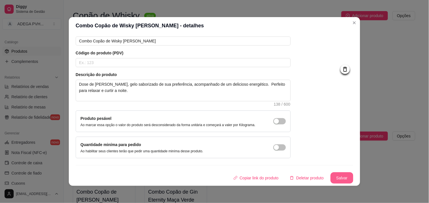
click at [337, 176] on button "Salvar" at bounding box center [341, 177] width 23 height 11
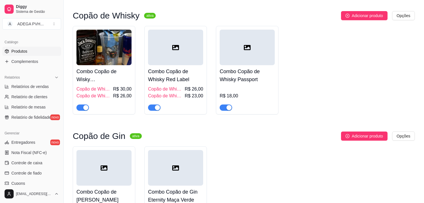
click at [166, 62] on div at bounding box center [175, 48] width 55 height 36
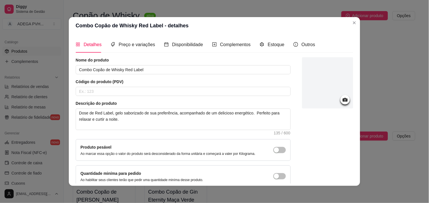
click at [331, 91] on div at bounding box center [327, 82] width 51 height 51
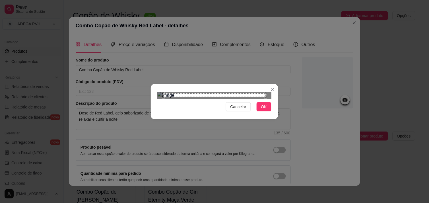
scroll to position [0, 0]
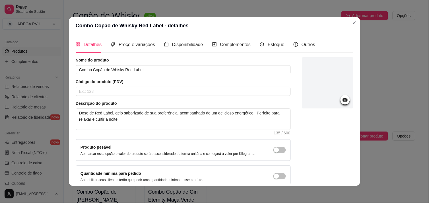
click at [318, 91] on div at bounding box center [327, 82] width 51 height 51
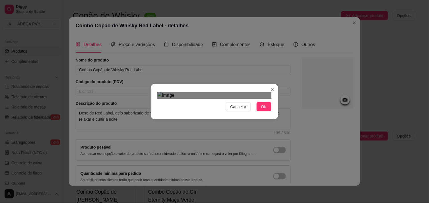
click at [134, 27] on div "Cancelar OK" at bounding box center [214, 101] width 429 height 203
click at [283, 152] on div "Cancelar OK" at bounding box center [214, 101] width 429 height 203
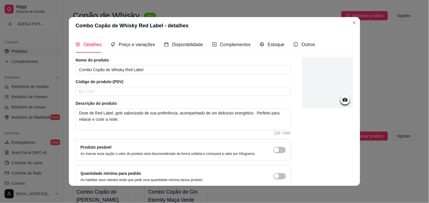
click at [322, 98] on div at bounding box center [327, 82] width 51 height 51
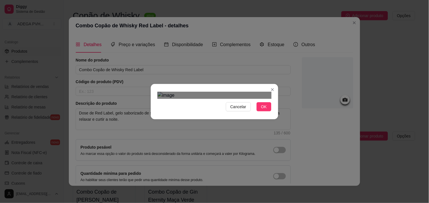
click at [140, 16] on div "Cancelar OK" at bounding box center [214, 101] width 429 height 203
click at [276, 153] on div "Cancelar OK" at bounding box center [214, 101] width 429 height 203
click at [230, 149] on div "Use the arrow keys to move the crop selection area" at bounding box center [214, 206] width 114 height 114
click at [262, 110] on span "OK" at bounding box center [264, 106] width 6 height 6
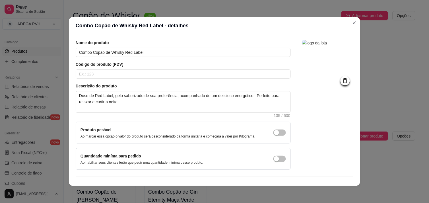
scroll to position [29, 0]
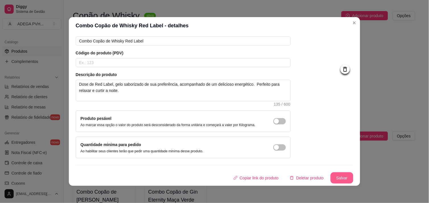
click at [339, 175] on button "Salvar" at bounding box center [341, 177] width 23 height 11
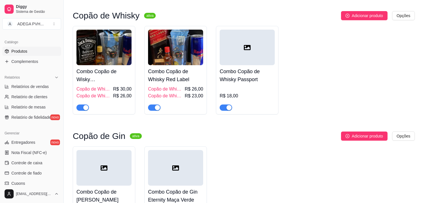
click at [242, 53] on div at bounding box center [247, 48] width 55 height 36
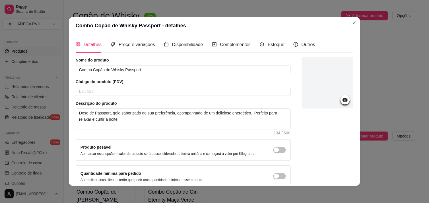
click at [333, 94] on div at bounding box center [327, 82] width 51 height 51
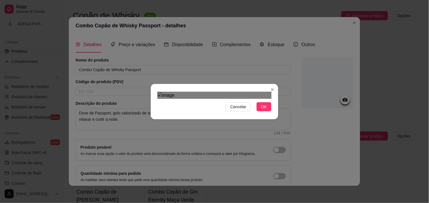
click at [147, 24] on div "Cancelar OK" at bounding box center [214, 101] width 429 height 203
click at [280, 158] on div "Cancelar OK" at bounding box center [214, 101] width 429 height 203
click at [246, 143] on div "Use the arrow keys to move the crop selection area" at bounding box center [214, 200] width 114 height 114
click at [263, 111] on button "OK" at bounding box center [263, 106] width 15 height 9
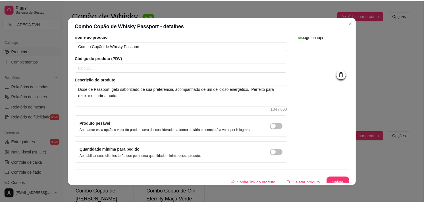
scroll to position [24, 0]
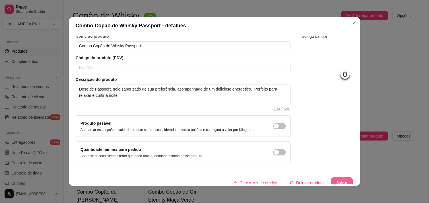
click at [336, 179] on button "Salvar" at bounding box center [342, 182] width 22 height 11
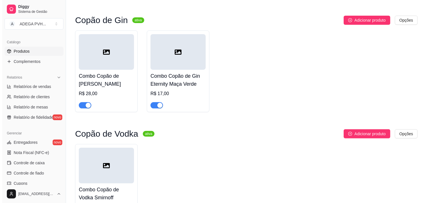
scroll to position [163, 0]
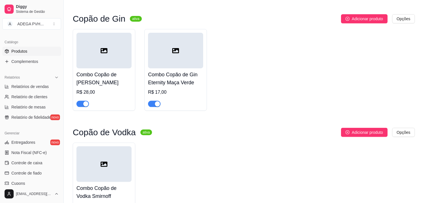
click at [115, 72] on h4 "Combo Copão de [PERSON_NAME]" at bounding box center [103, 78] width 55 height 16
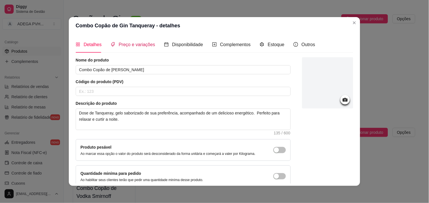
click at [141, 45] on span "Preço e variações" at bounding box center [137, 44] width 36 height 5
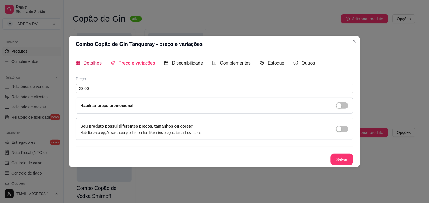
click at [95, 64] on span "Detalhes" at bounding box center [93, 63] width 18 height 5
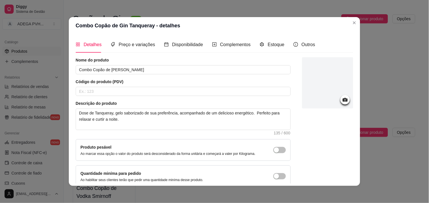
click at [308, 96] on div at bounding box center [327, 82] width 51 height 51
click at [319, 79] on div at bounding box center [327, 82] width 51 height 51
click at [304, 101] on div at bounding box center [327, 82] width 51 height 51
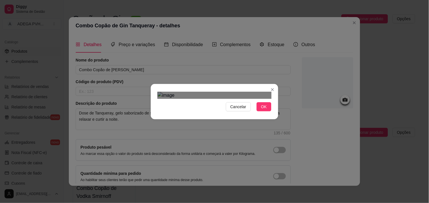
click at [147, 36] on div "Cancelar OK" at bounding box center [214, 101] width 429 height 203
click at [280, 158] on div "Cancelar OK" at bounding box center [214, 101] width 429 height 203
click at [242, 144] on div "Use the arrow keys to move the crop selection area" at bounding box center [214, 201] width 114 height 114
click at [265, 111] on button "OK" at bounding box center [263, 106] width 15 height 9
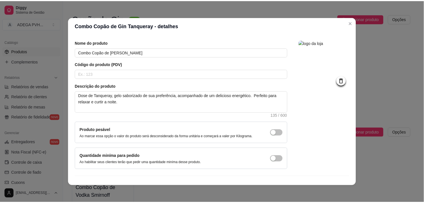
scroll to position [29, 0]
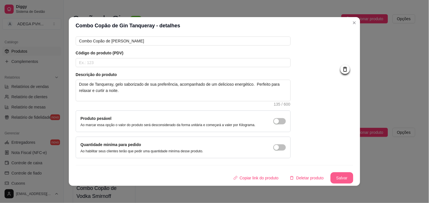
click at [337, 176] on button "Salvar" at bounding box center [341, 177] width 23 height 11
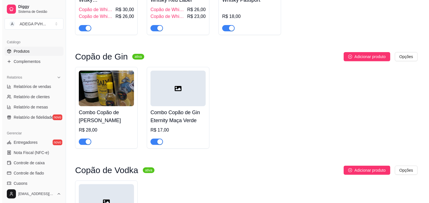
scroll to position [112, 0]
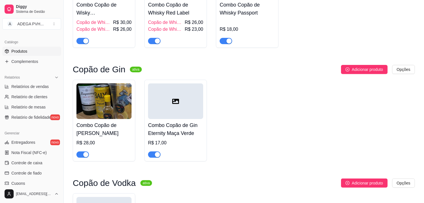
click at [166, 22] on span "Copão de Whisky Red Label com Red Bull." at bounding box center [166, 22] width 36 height 7
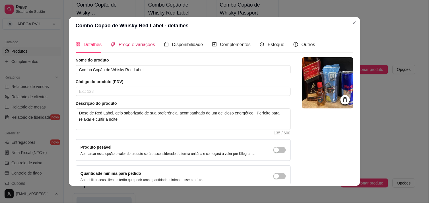
click at [147, 42] on span "Preço e variações" at bounding box center [137, 44] width 36 height 5
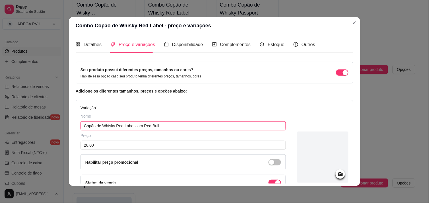
drag, startPoint x: 167, startPoint y: 126, endPoint x: 80, endPoint y: 127, distance: 87.0
click at [80, 127] on input "Copão de Whisky Red Label com Red Bull." at bounding box center [182, 125] width 205 height 9
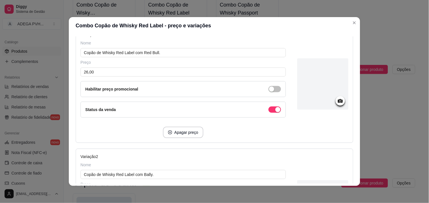
scroll to position [81, 0]
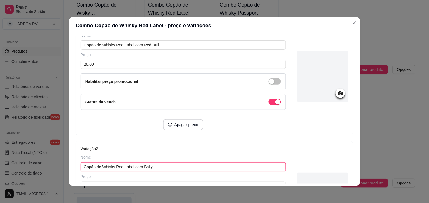
drag, startPoint x: 153, startPoint y: 168, endPoint x: 72, endPoint y: 173, distance: 80.6
click at [72, 173] on div "Detalhes Preço e variações Disponibilidade Complementos Estoque Outros Nome do …" at bounding box center [214, 110] width 291 height 152
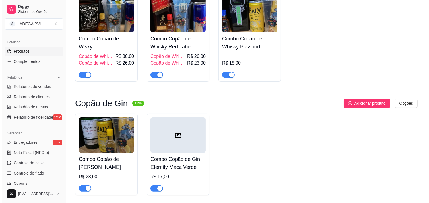
scroll to position [51, 0]
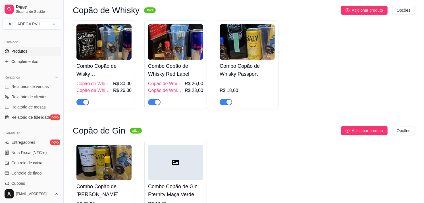
click at [266, 72] on h4 "Combo Copão de Whisky Passport" at bounding box center [247, 70] width 55 height 16
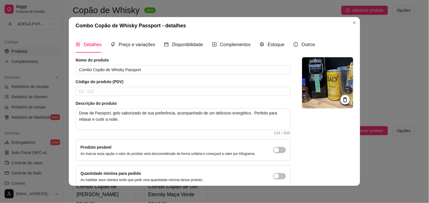
click at [314, 92] on img at bounding box center [327, 82] width 51 height 51
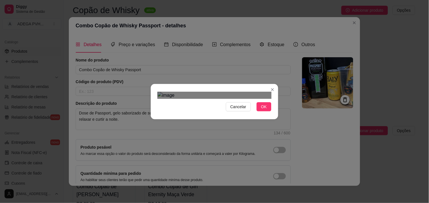
click at [135, 12] on div "Cancelar OK" at bounding box center [214, 101] width 429 height 203
click at [247, 135] on div "Use the arrow keys to move the crop selection area" at bounding box center [213, 166] width 108 height 108
click at [250, 134] on div "Use the arrow keys to move the crop selection area" at bounding box center [215, 166] width 108 height 108
click at [235, 108] on div "Use the arrow keys to move the crop selection area" at bounding box center [217, 162] width 108 height 108
click at [231, 108] on div "Use the arrow keys to move the crop selection area" at bounding box center [213, 162] width 108 height 108
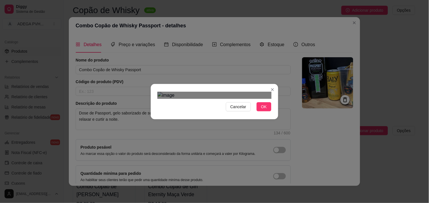
click at [280, 154] on div "Cancelar OK" at bounding box center [214, 101] width 429 height 203
click at [151, 90] on div "Cancelar OK" at bounding box center [214, 102] width 127 height 24
click at [181, 104] on div "Use the arrow keys to move the crop selection area" at bounding box center [214, 161] width 114 height 114
click at [263, 110] on span "OK" at bounding box center [264, 106] width 6 height 6
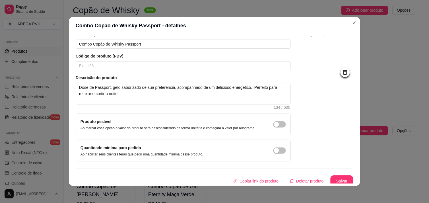
scroll to position [29, 0]
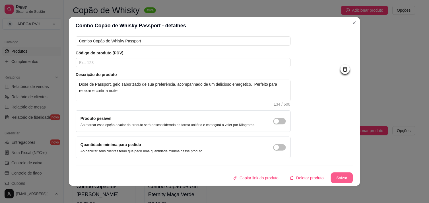
click at [338, 177] on button "Salvar" at bounding box center [342, 177] width 22 height 11
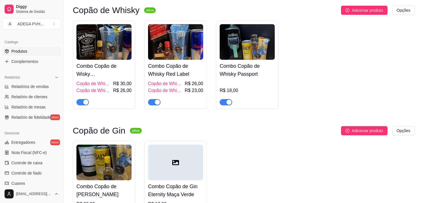
click at [175, 158] on div at bounding box center [175, 162] width 55 height 36
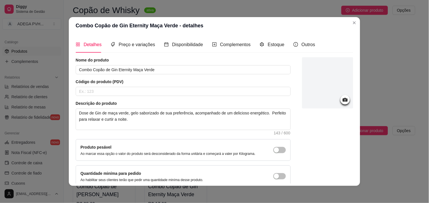
click at [327, 76] on div at bounding box center [327, 82] width 51 height 51
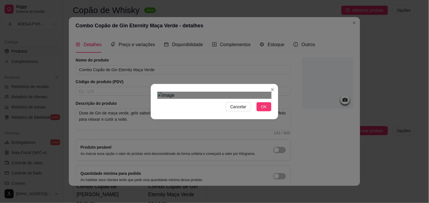
click at [136, 177] on div "Cancelar OK" at bounding box center [214, 101] width 429 height 203
click at [276, 161] on div "Cancelar OK" at bounding box center [214, 101] width 429 height 203
click at [272, 113] on div "Cancelar OK" at bounding box center [214, 102] width 127 height 24
click at [262, 111] on button "OK" at bounding box center [263, 106] width 15 height 9
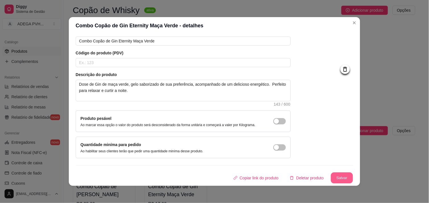
click at [337, 177] on button "Salvar" at bounding box center [342, 177] width 22 height 11
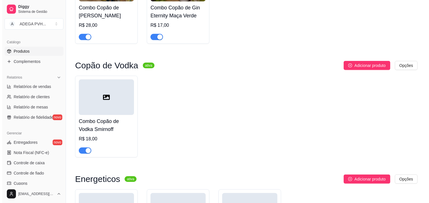
scroll to position [240, 0]
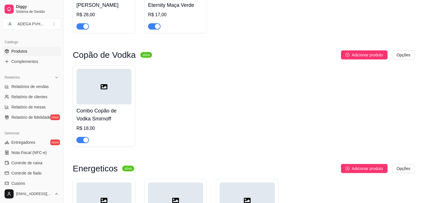
click at [106, 99] on div at bounding box center [103, 87] width 55 height 36
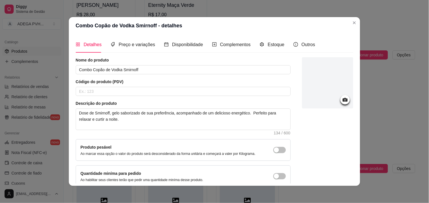
click at [317, 62] on div at bounding box center [327, 82] width 51 height 51
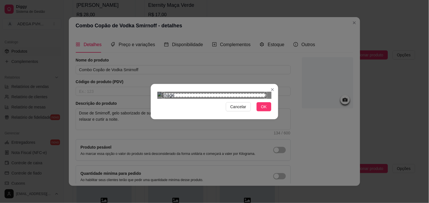
click at [162, 92] on div "Use the arrow keys to move the north west drag handle to change the crop select…" at bounding box center [162, 92] width 0 height 0
click at [131, 24] on div "Cancelar OK" at bounding box center [214, 101] width 429 height 203
click at [277, 151] on div "Cancelar OK" at bounding box center [214, 101] width 429 height 203
click at [239, 138] on div "Use the arrow keys to move the crop selection area" at bounding box center [214, 195] width 114 height 114
click at [262, 111] on button "OK" at bounding box center [263, 106] width 15 height 9
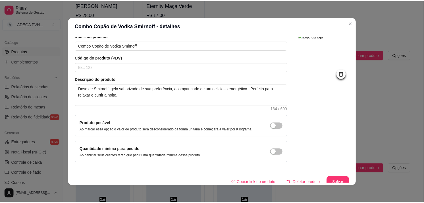
scroll to position [29, 0]
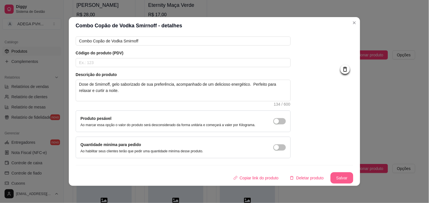
click at [337, 177] on button "Salvar" at bounding box center [341, 177] width 23 height 11
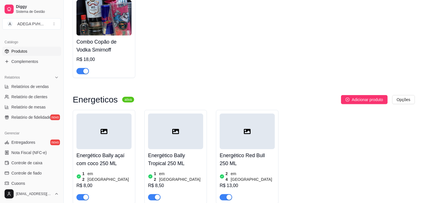
scroll to position [288, 0]
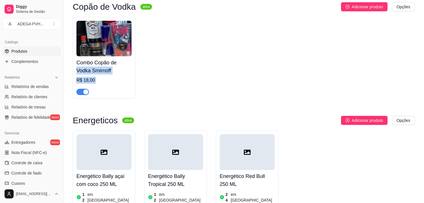
drag, startPoint x: 424, startPoint y: 87, endPoint x: 427, endPoint y: 62, distance: 25.5
drag, startPoint x: 427, startPoint y: 62, endPoint x: 362, endPoint y: 78, distance: 66.5
click at [362, 78] on div "Combo Copão de Vodka Smirnoff R$ 18,00" at bounding box center [244, 58] width 342 height 82
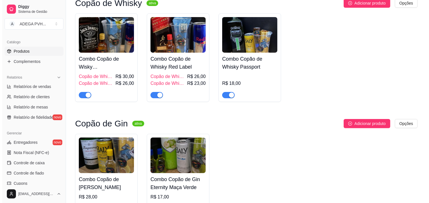
scroll to position [60, 0]
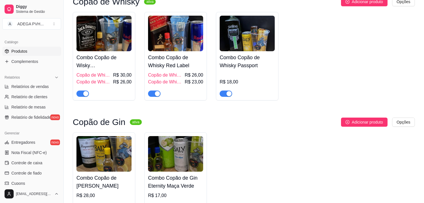
click at [95, 164] on img at bounding box center [103, 154] width 55 height 36
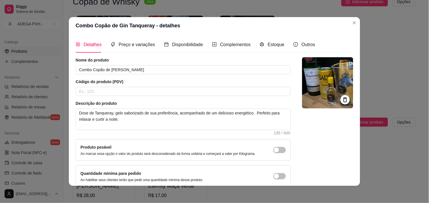
click at [330, 74] on img at bounding box center [327, 82] width 51 height 51
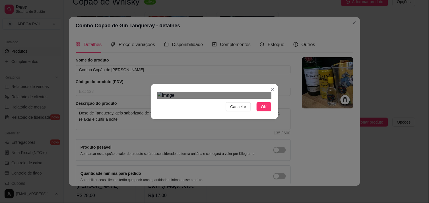
click at [151, 90] on div "Cancelar OK" at bounding box center [214, 102] width 127 height 24
click at [280, 167] on div "Cancelar OK" at bounding box center [214, 101] width 429 height 203
click at [220, 146] on div "Use the arrow keys to move the crop selection area" at bounding box center [214, 203] width 114 height 114
click at [259, 111] on button "OK" at bounding box center [263, 106] width 15 height 9
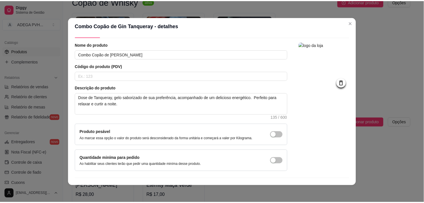
scroll to position [29, 0]
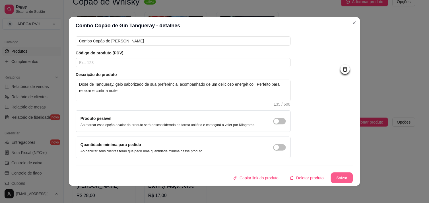
click at [333, 176] on button "Salvar" at bounding box center [342, 177] width 22 height 11
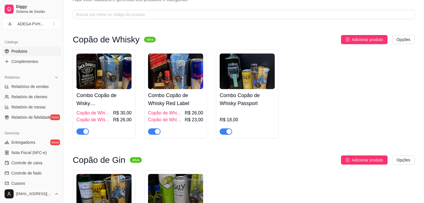
scroll to position [12, 0]
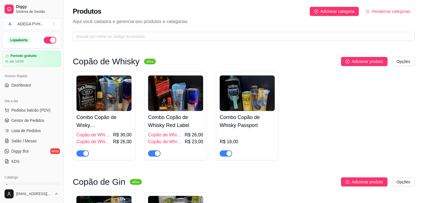
click at [104, 89] on img at bounding box center [103, 93] width 55 height 36
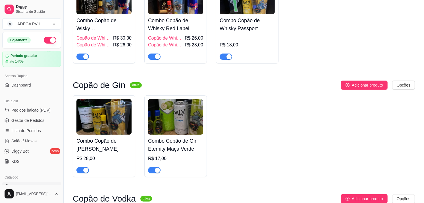
scroll to position [99, 0]
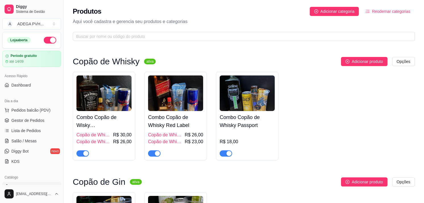
scroll to position [177, 0]
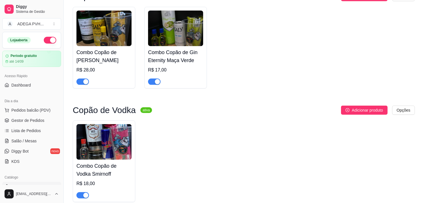
scroll to position [194, 0]
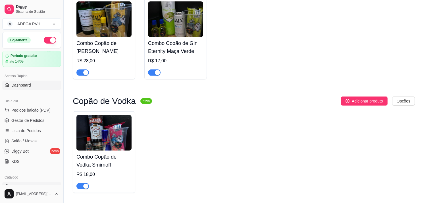
click at [26, 88] on link "Dashboard" at bounding box center [31, 84] width 59 height 9
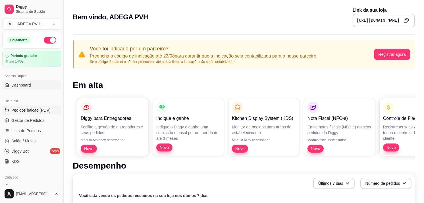
click at [24, 113] on span "Pedidos balcão (PDV)" at bounding box center [30, 110] width 39 height 6
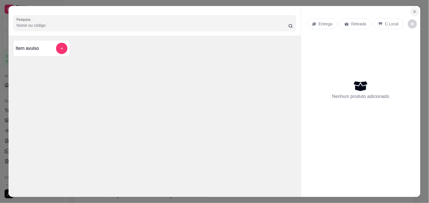
click at [412, 10] on icon "Close" at bounding box center [414, 11] width 5 height 5
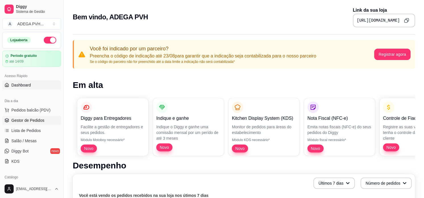
click at [38, 121] on span "Gestor de Pedidos" at bounding box center [27, 120] width 33 height 6
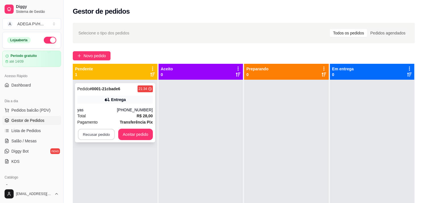
click at [107, 134] on button "Recusar pedido" at bounding box center [96, 134] width 37 height 11
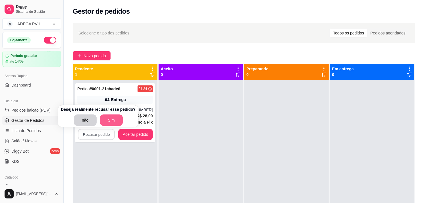
click at [109, 116] on button "Sim" at bounding box center [111, 119] width 23 height 11
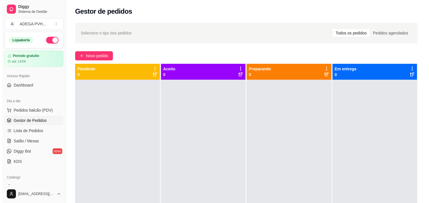
scroll to position [133, 0]
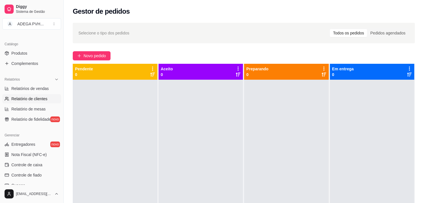
click at [34, 94] on link "Relatório de clientes" at bounding box center [31, 98] width 59 height 9
select select "30"
select select "HIGHEST_TOTAL_SPENT_WITH_ORDERS"
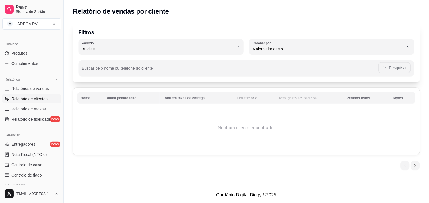
click at [58, 152] on div "Gerenciar Entregadores novo Nota Fiscal (NFC-e) Controle de caixa Controle de f…" at bounding box center [31, 175] width 63 height 94
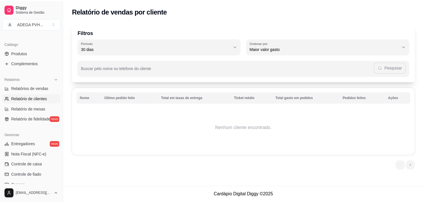
scroll to position [206, 0]
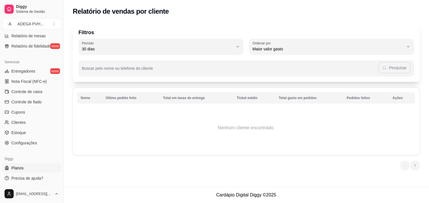
click at [17, 166] on span "Planos" at bounding box center [17, 168] width 12 height 6
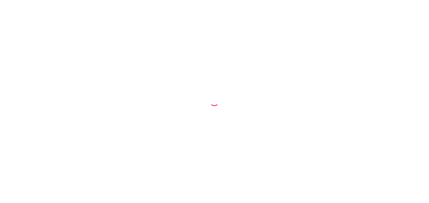
select select "30"
select select "HIGHEST_TOTAL_SPENT_WITH_ORDERS"
